Goal: Check status

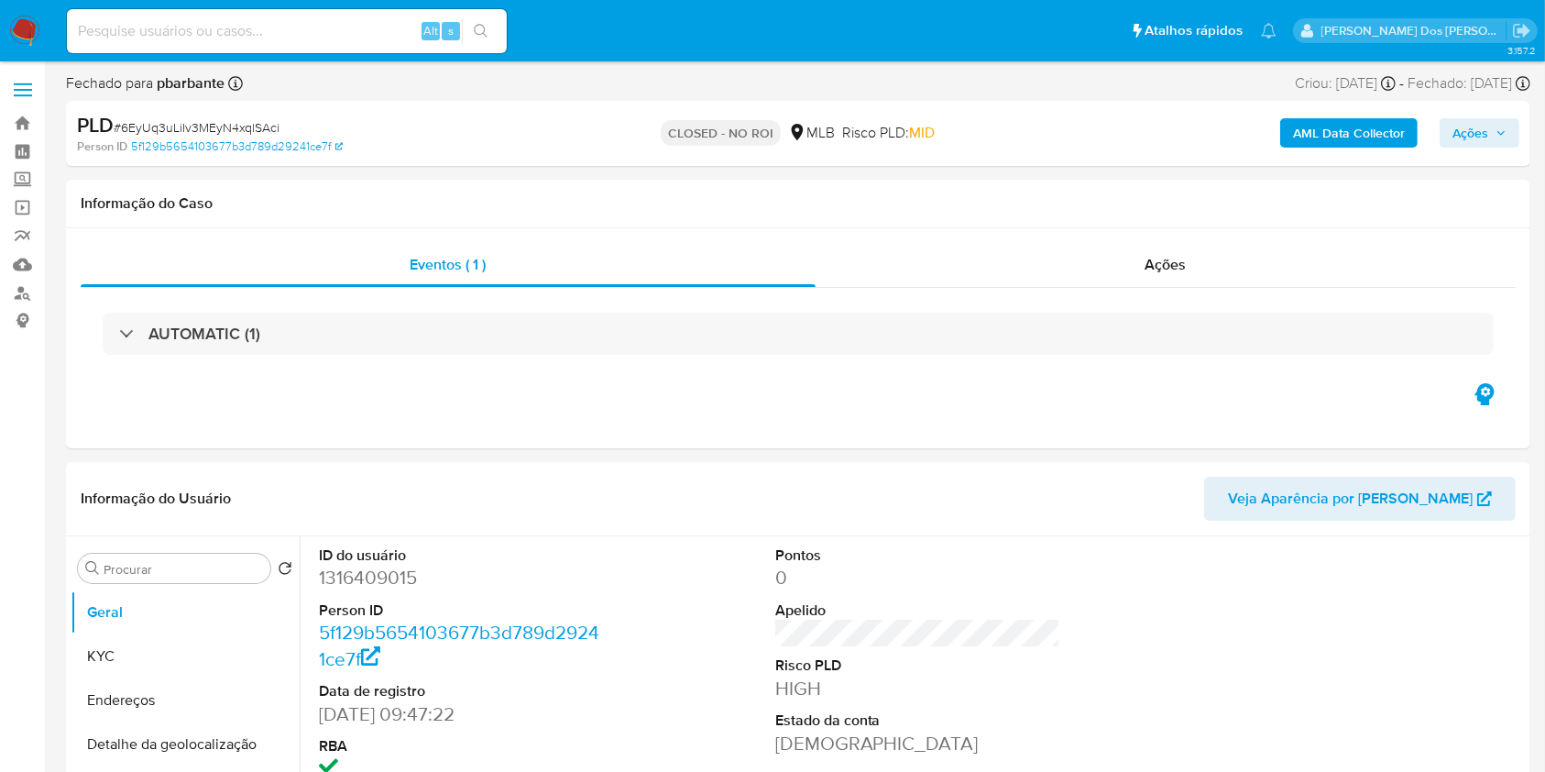
select select "10"
